Goal: Task Accomplishment & Management: Manage account settings

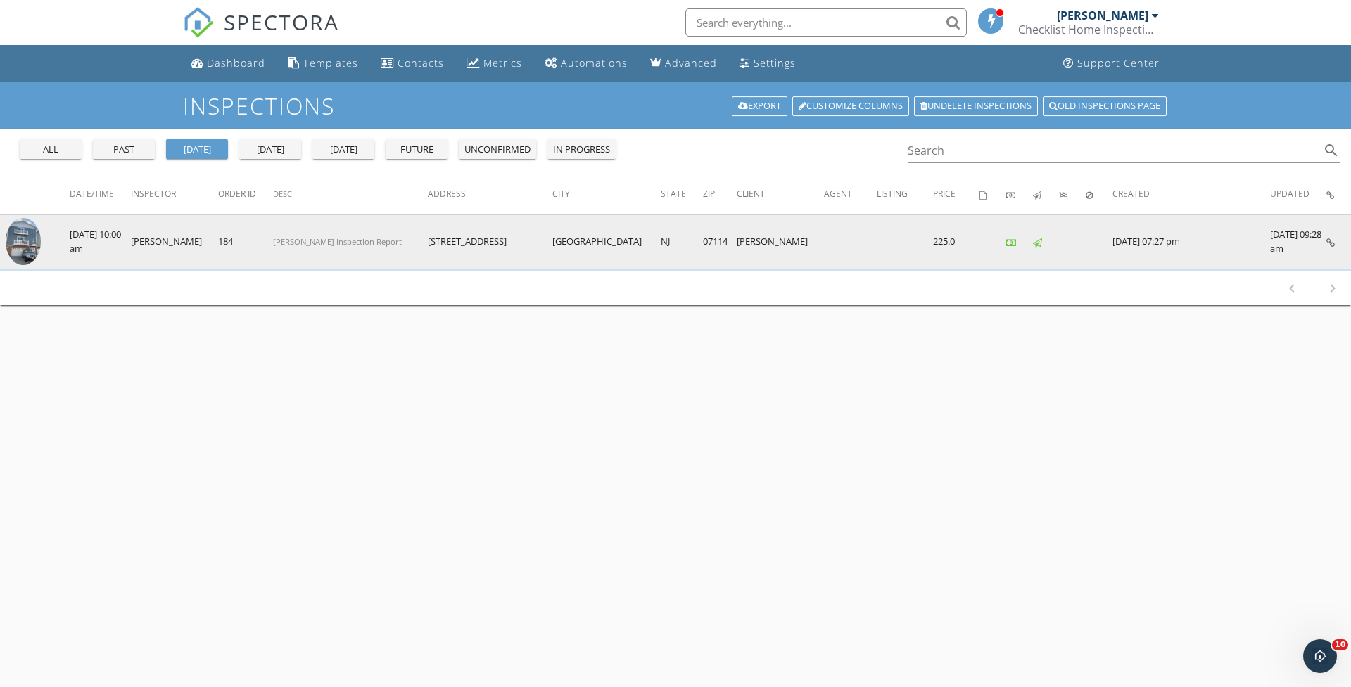
click at [14, 236] on img at bounding box center [23, 241] width 35 height 47
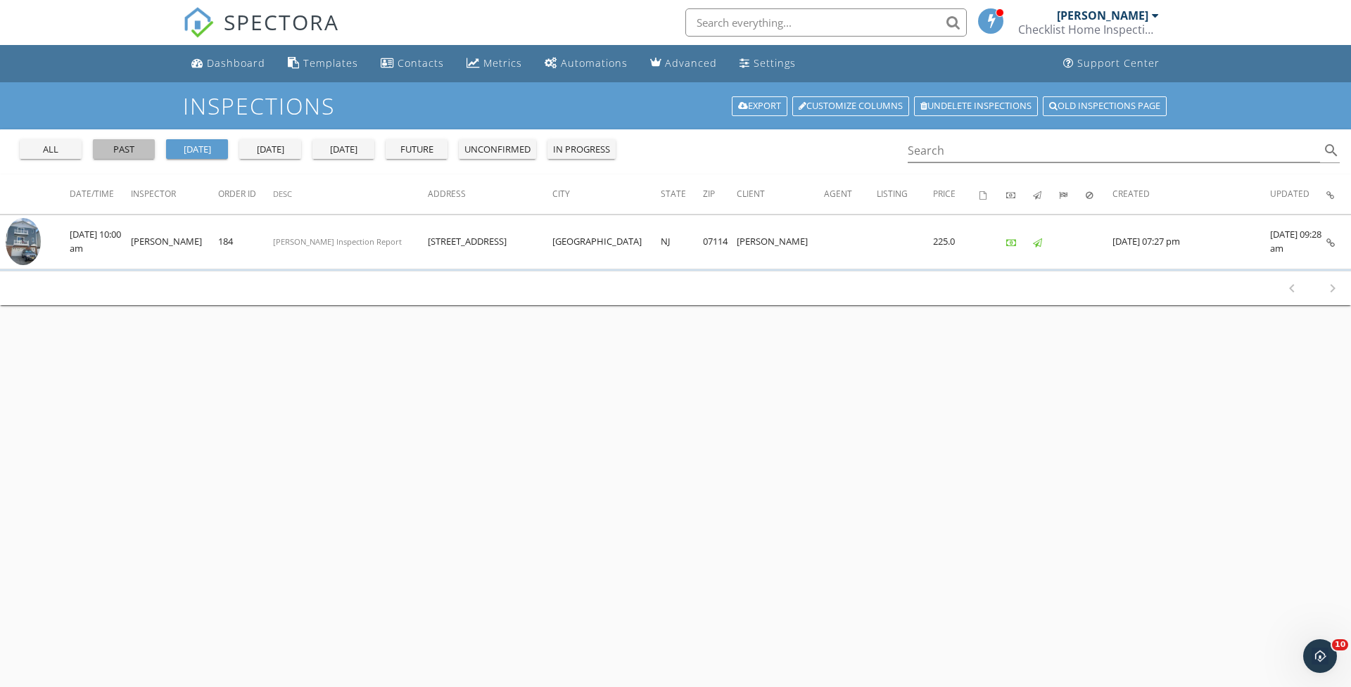
click at [125, 145] on div "past" at bounding box center [124, 150] width 51 height 14
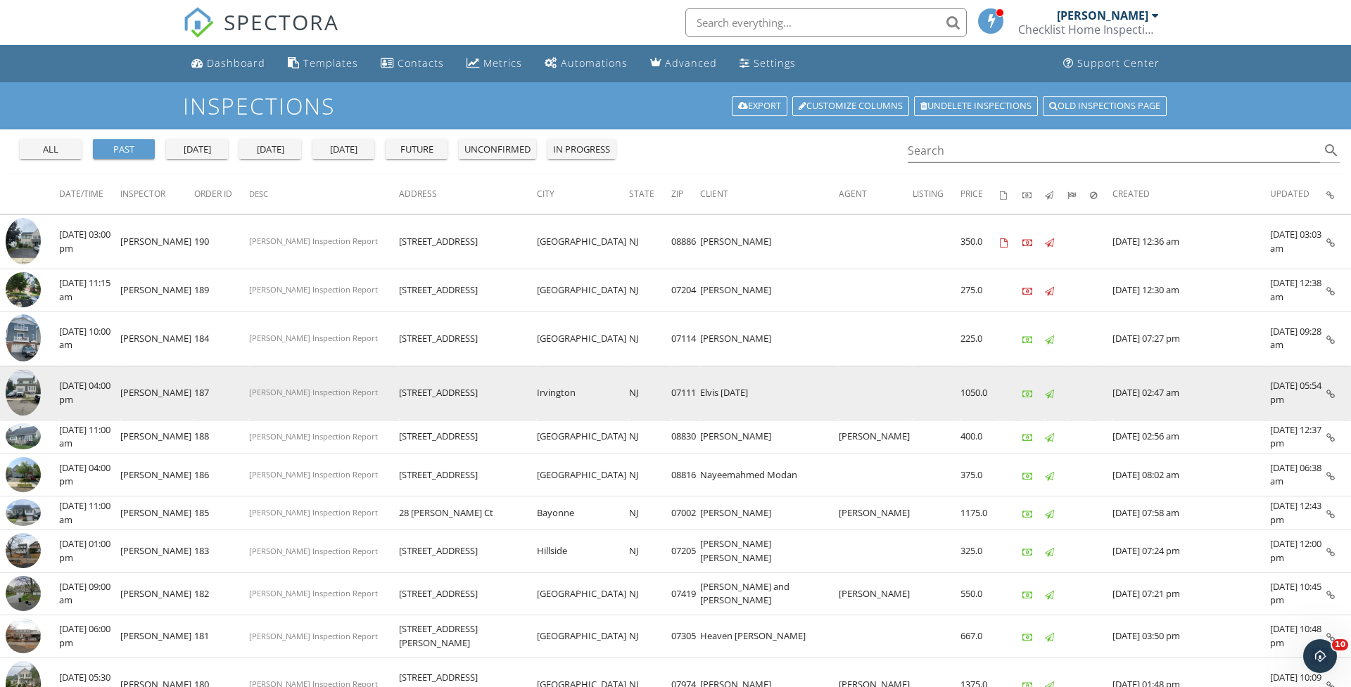
click at [31, 406] on img at bounding box center [23, 392] width 35 height 47
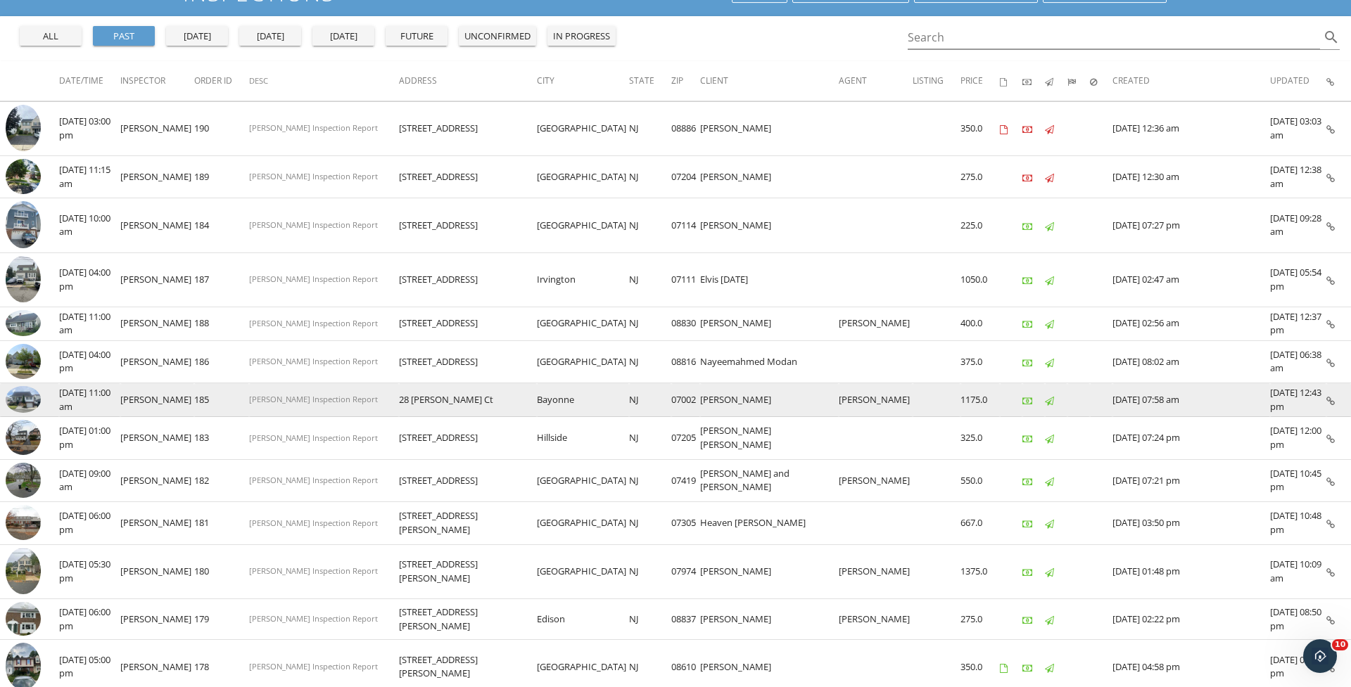
scroll to position [114, 0]
click at [23, 392] on img at bounding box center [23, 399] width 35 height 26
click at [27, 399] on img at bounding box center [23, 399] width 35 height 26
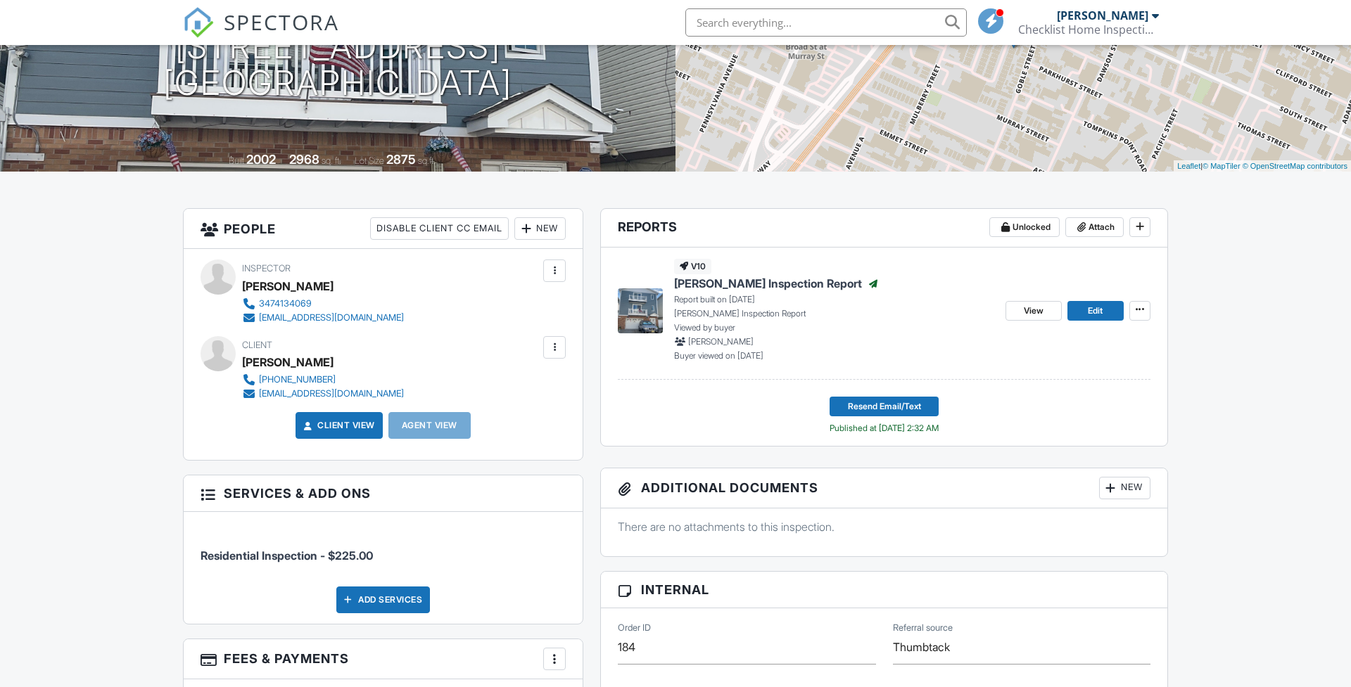
scroll to position [-1, 0]
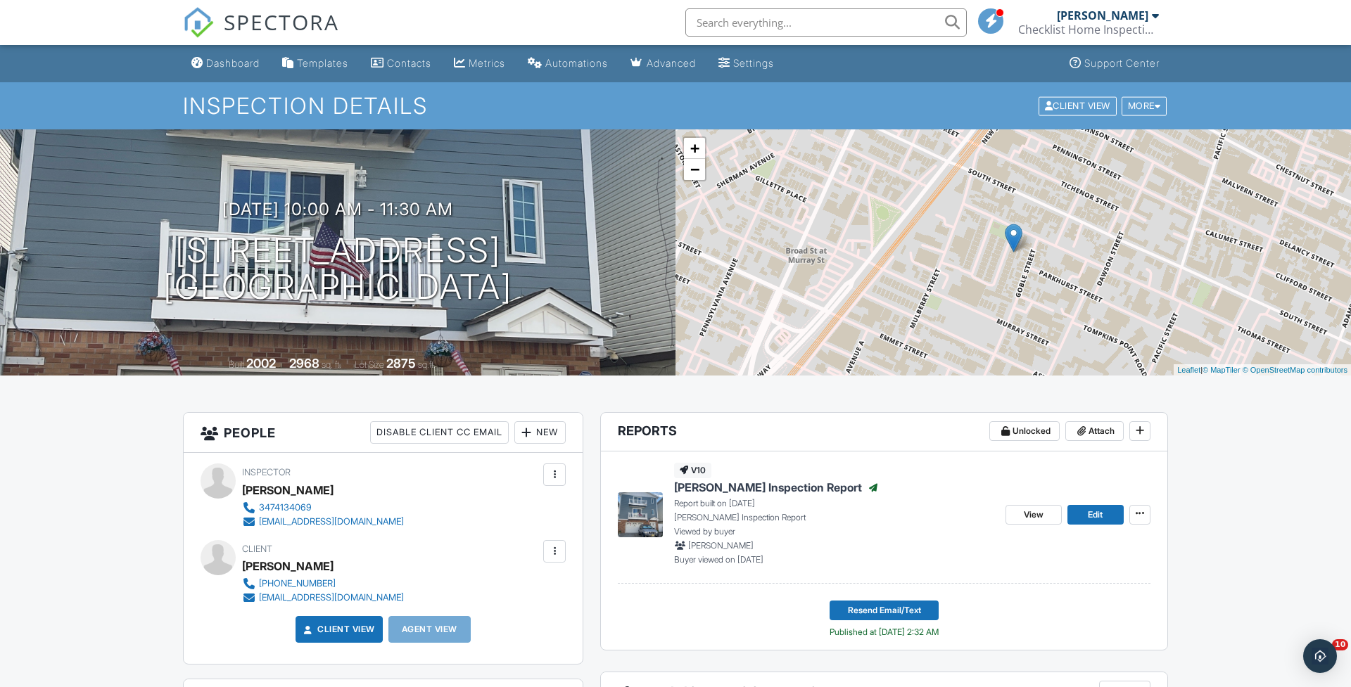
click at [604, 236] on div "09/26/2025 10:00 am - 11:30 am 89 Sumo Village Ct Newark, NJ 07114" at bounding box center [337, 253] width 675 height 106
click at [1032, 515] on span "View" at bounding box center [1034, 515] width 20 height 14
click at [479, 200] on div "09/26/2025 10:00 am - 11:30 am 89 Sumo Village Ct Newark, NJ 07114" at bounding box center [337, 253] width 675 height 106
click at [559, 247] on div "09/26/2025 10:00 am - 11:30 am 89 Sumo Village Ct Newark, NJ 07114" at bounding box center [337, 253] width 675 height 106
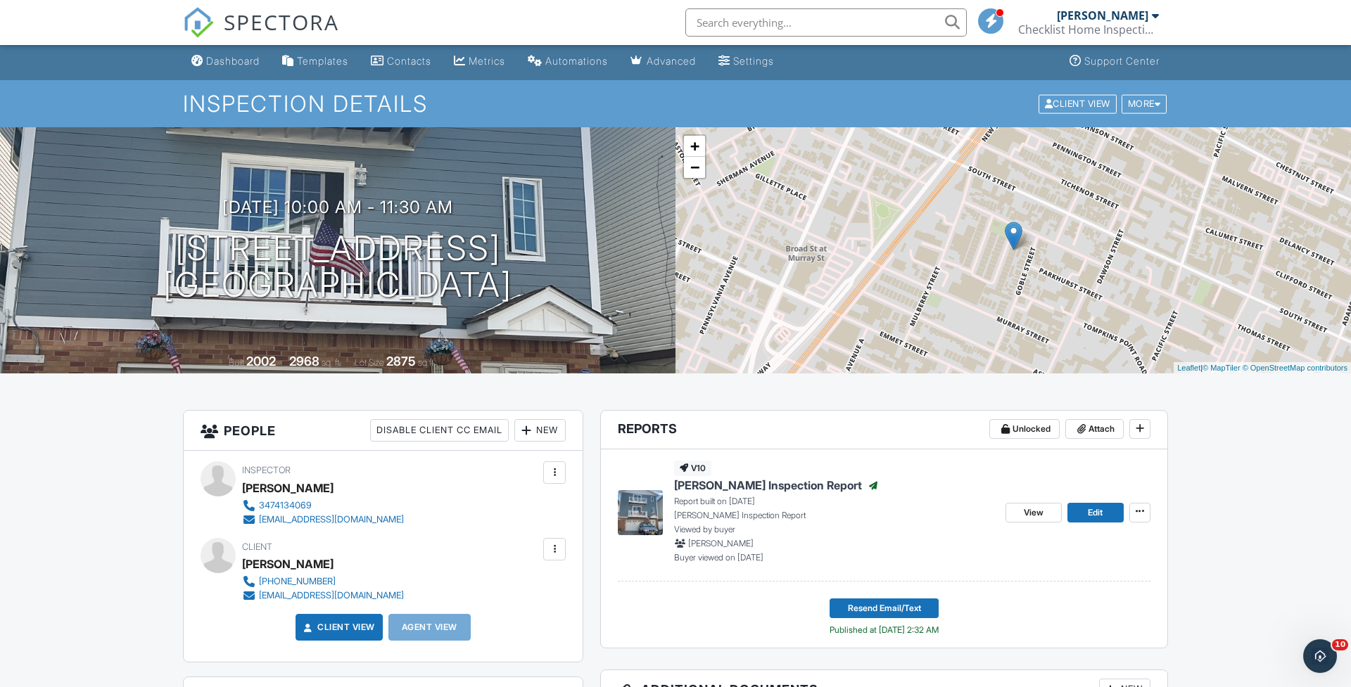
scroll to position [3, 0]
click at [1034, 511] on span "View" at bounding box center [1034, 512] width 20 height 14
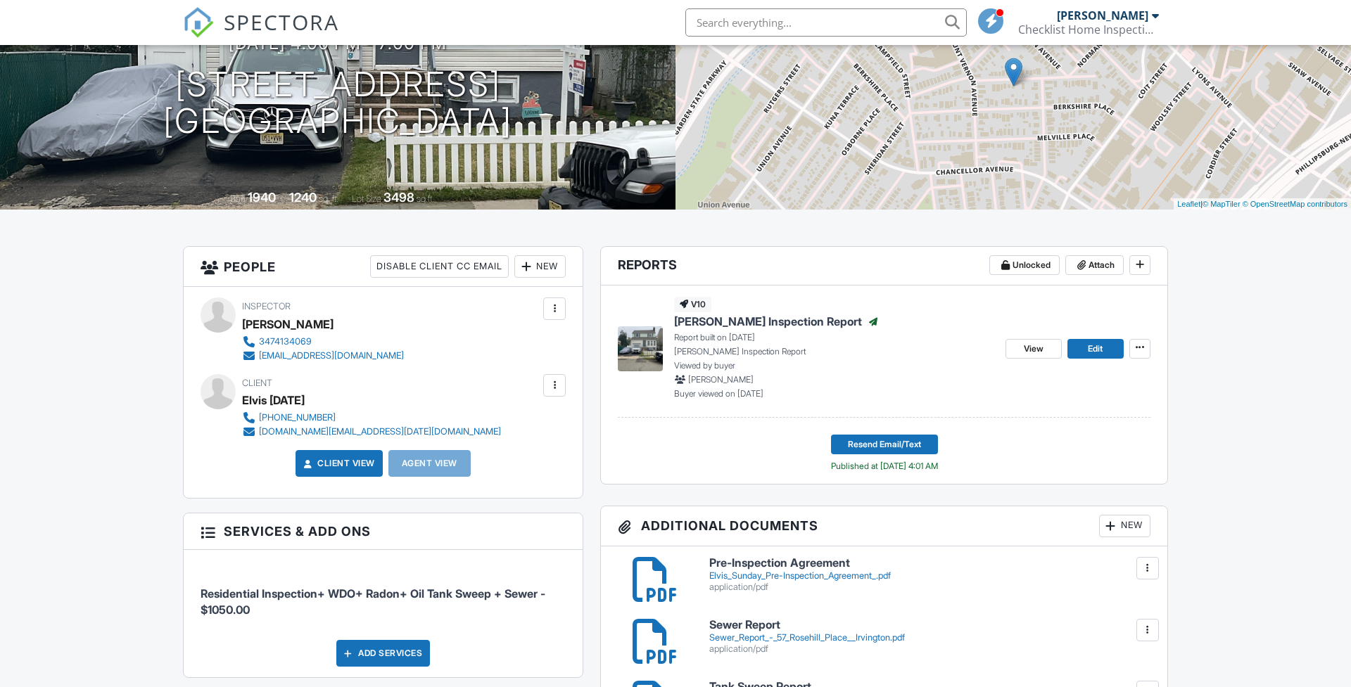
drag, startPoint x: 1127, startPoint y: 521, endPoint x: 500, endPoint y: 447, distance: 630.7
click at [1127, 521] on div "New" at bounding box center [1124, 526] width 51 height 23
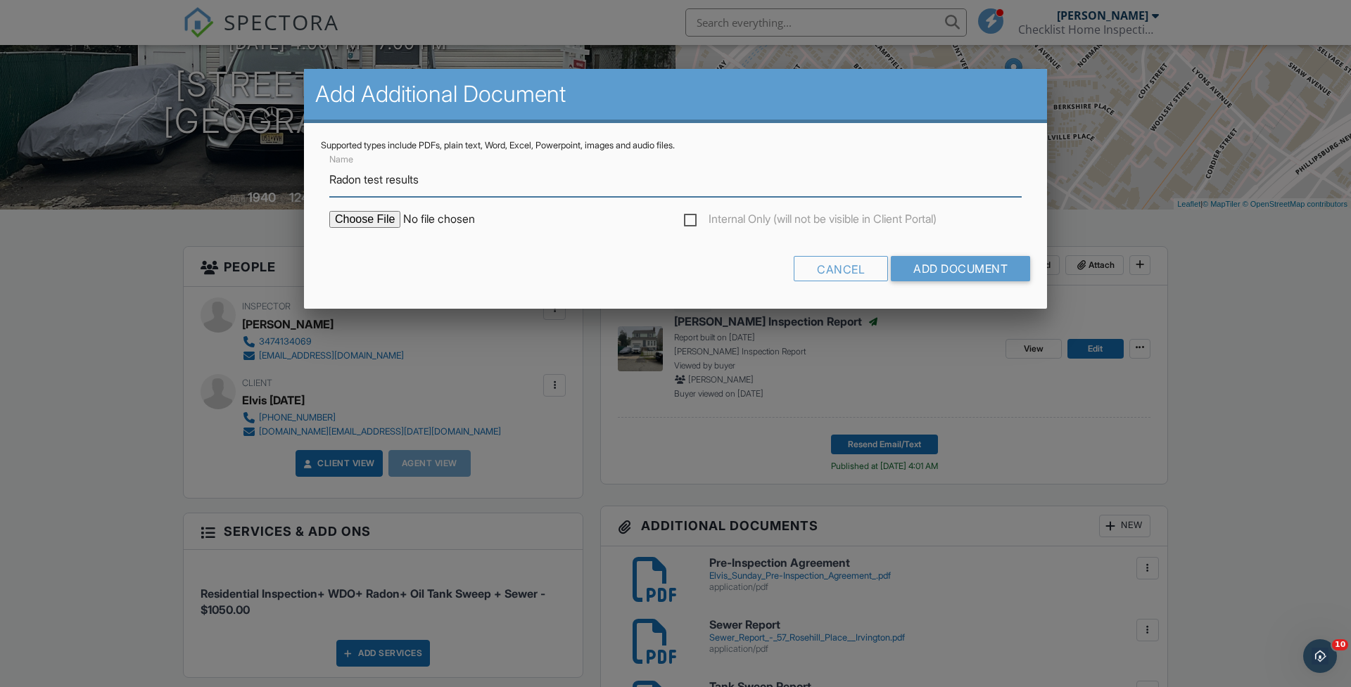
type input "Radon test results"
click at [360, 222] on input "file" at bounding box center [448, 219] width 239 height 17
type input "C:\fakepath\57 rosehill pl radon test results.pdf"
click at [943, 272] on input "Add Document" at bounding box center [960, 268] width 139 height 25
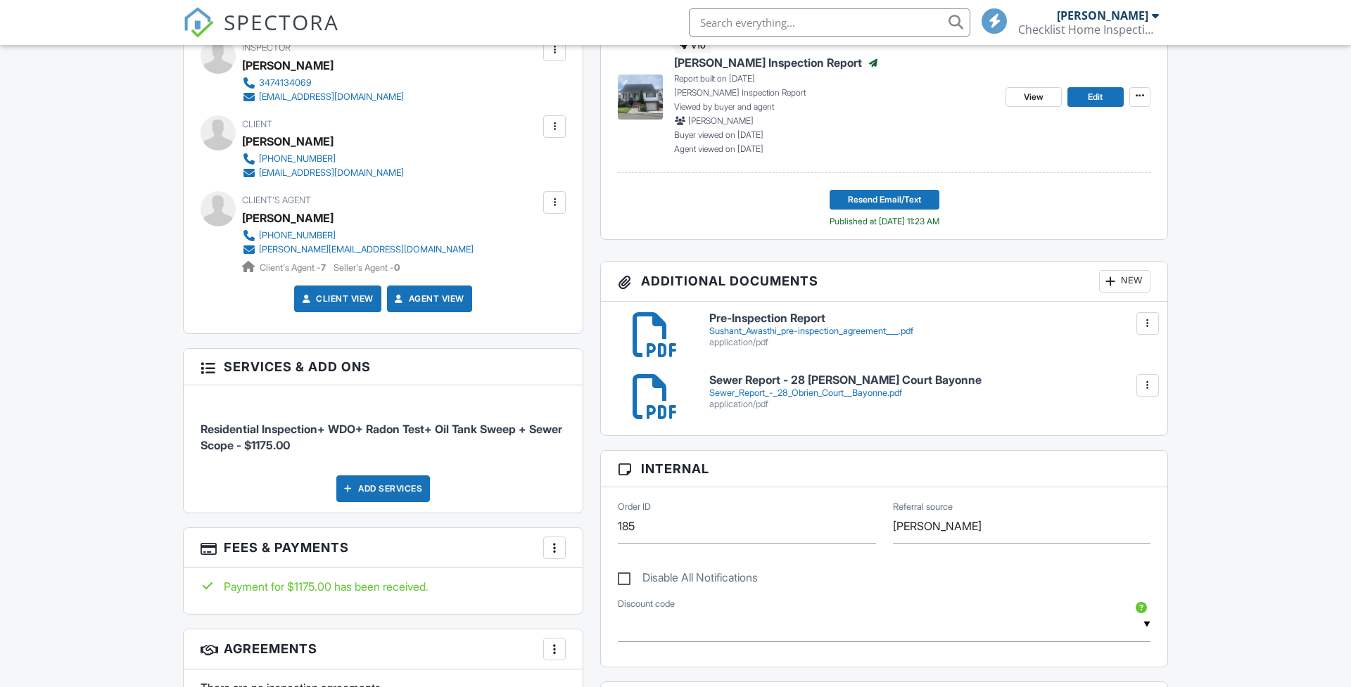
click at [553, 129] on div at bounding box center [554, 127] width 14 height 14
click at [552, 129] on div at bounding box center [554, 127] width 14 height 14
click at [438, 165] on li "Edit" at bounding box center [478, 169] width 157 height 35
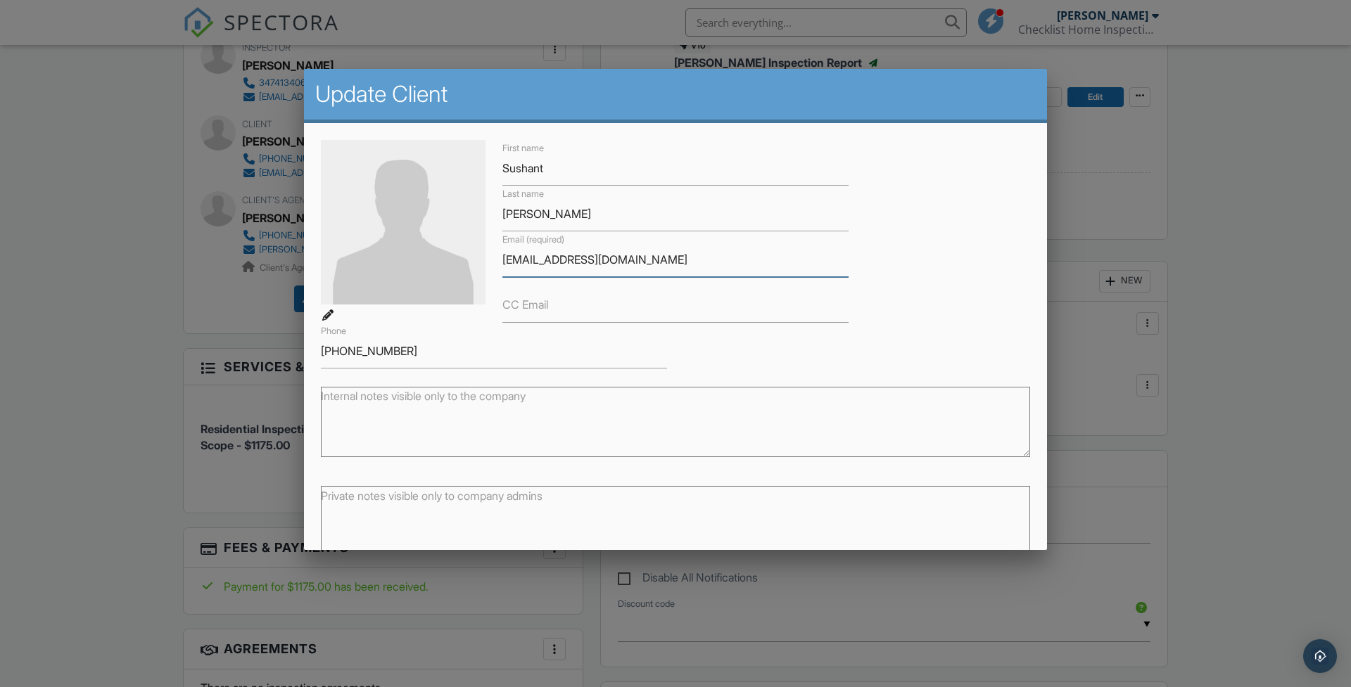
drag, startPoint x: 631, startPoint y: 263, endPoint x: 481, endPoint y: 254, distance: 150.9
click at [647, 255] on input "[EMAIL_ADDRESS][DOMAIN_NAME]" at bounding box center [675, 260] width 346 height 34
drag, startPoint x: 648, startPoint y: 255, endPoint x: 497, endPoint y: 258, distance: 150.6
click at [497, 258] on div "Email (required) sushantawasthi@gmail.com" at bounding box center [675, 254] width 363 height 46
click at [1077, 274] on div at bounding box center [675, 359] width 1351 height 859
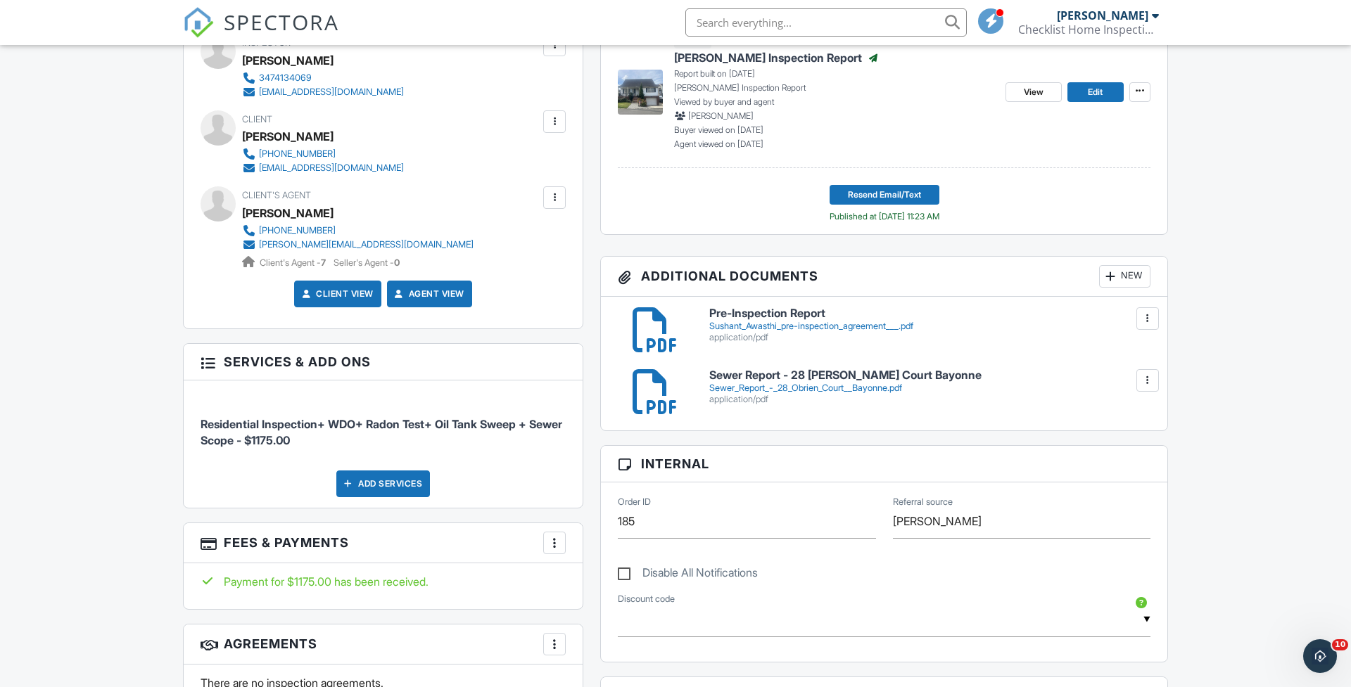
scroll to position [427, 0]
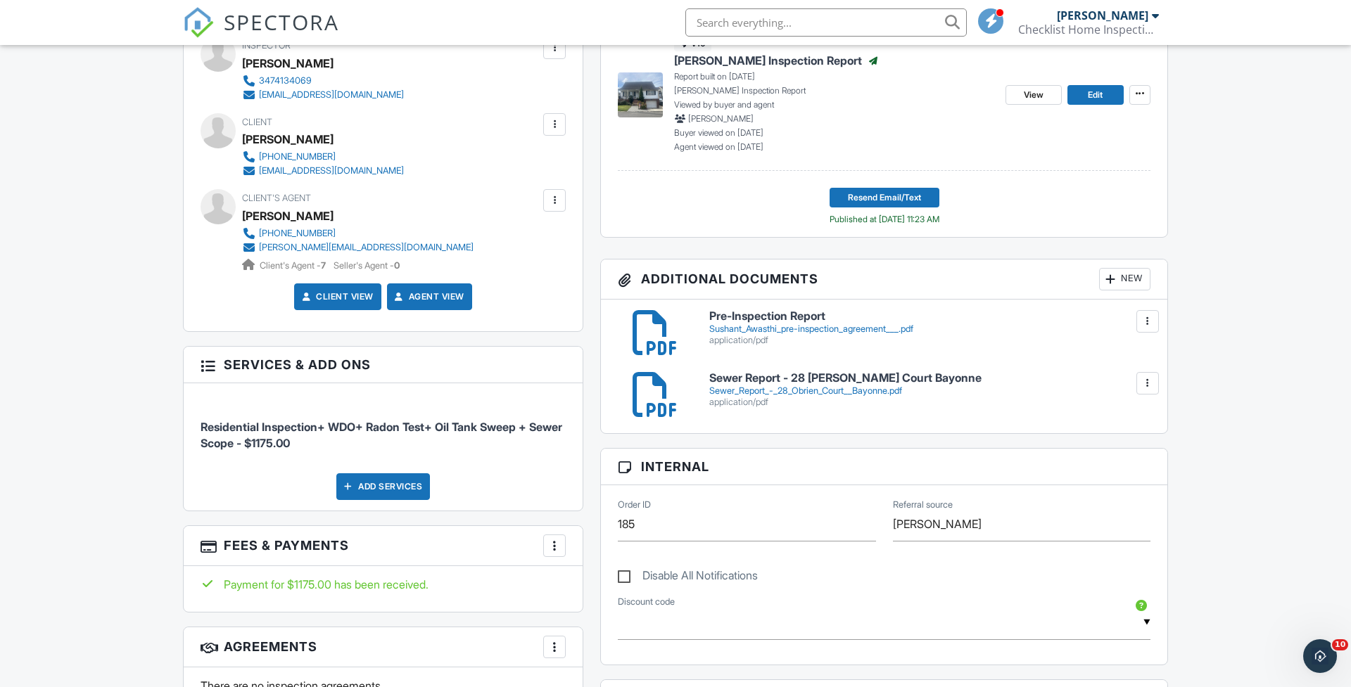
click at [1119, 279] on div "New" at bounding box center [1124, 279] width 51 height 23
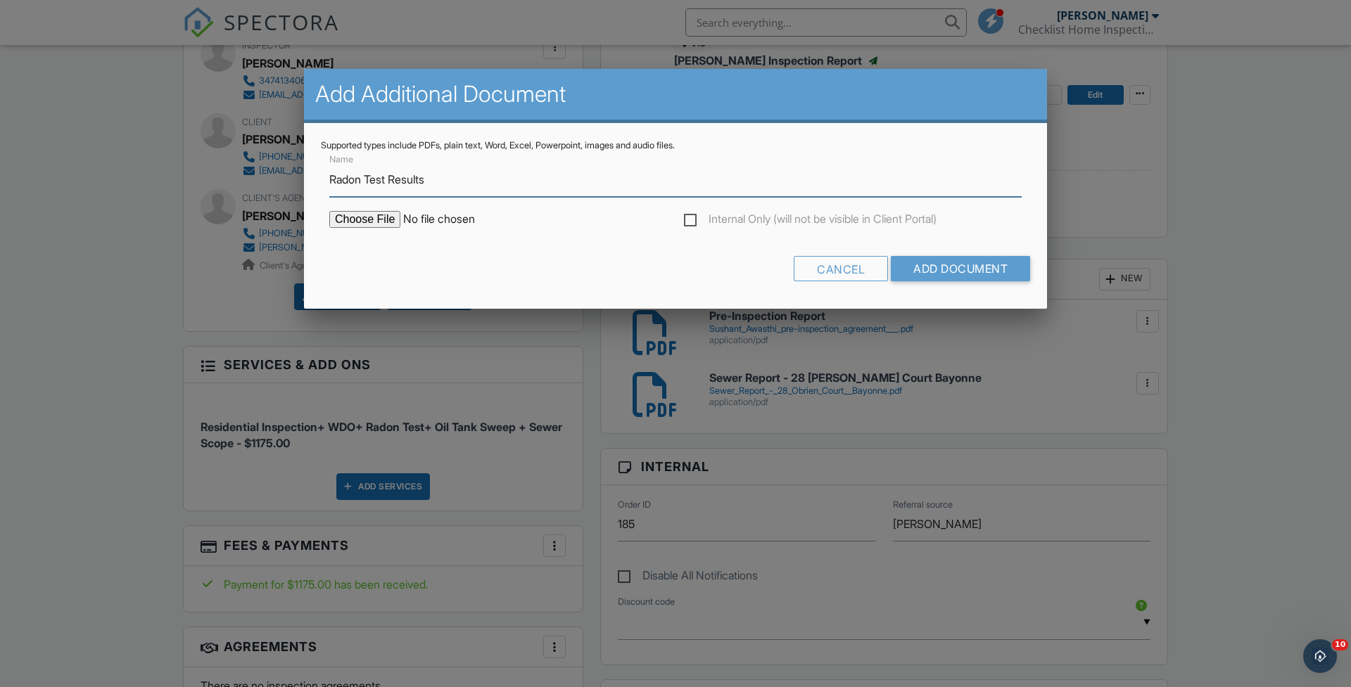
type input "Radon Test Results"
click at [366, 212] on input "file" at bounding box center [448, 219] width 239 height 17
type input "C:\fakepath\28 Obrien ct radon test results.pdf"
drag, startPoint x: 924, startPoint y: 274, endPoint x: 141, endPoint y: 57, distance: 812.8
click at [924, 274] on input "Add Document" at bounding box center [960, 268] width 139 height 25
